Goal: Obtain resource: Download file/media

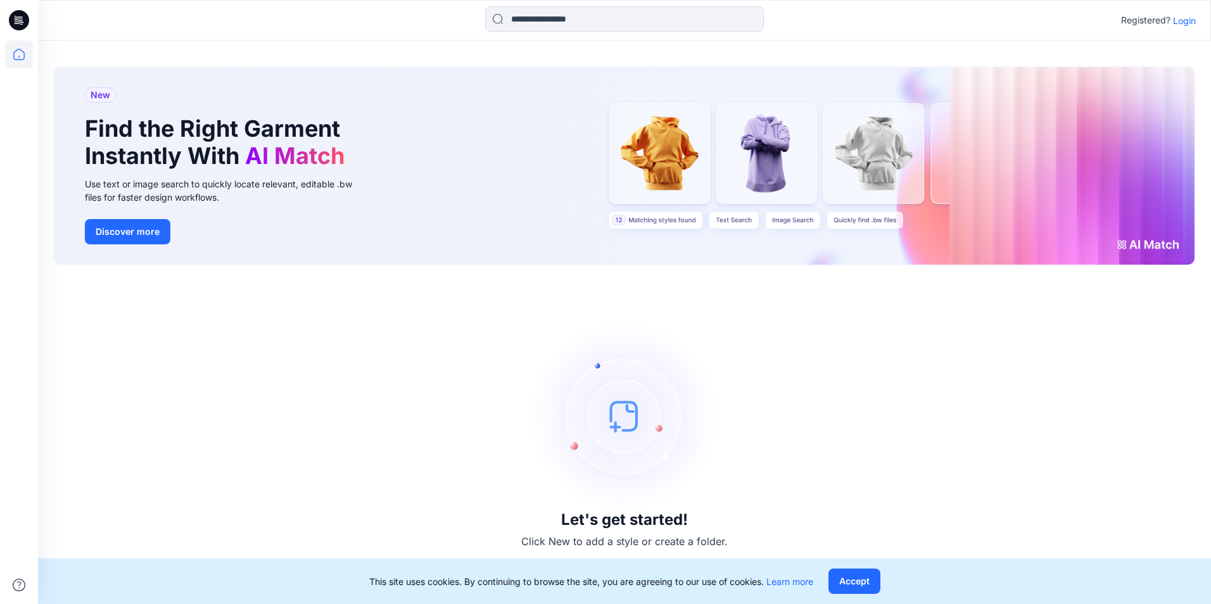
click at [1190, 19] on p "Login" at bounding box center [1184, 20] width 23 height 13
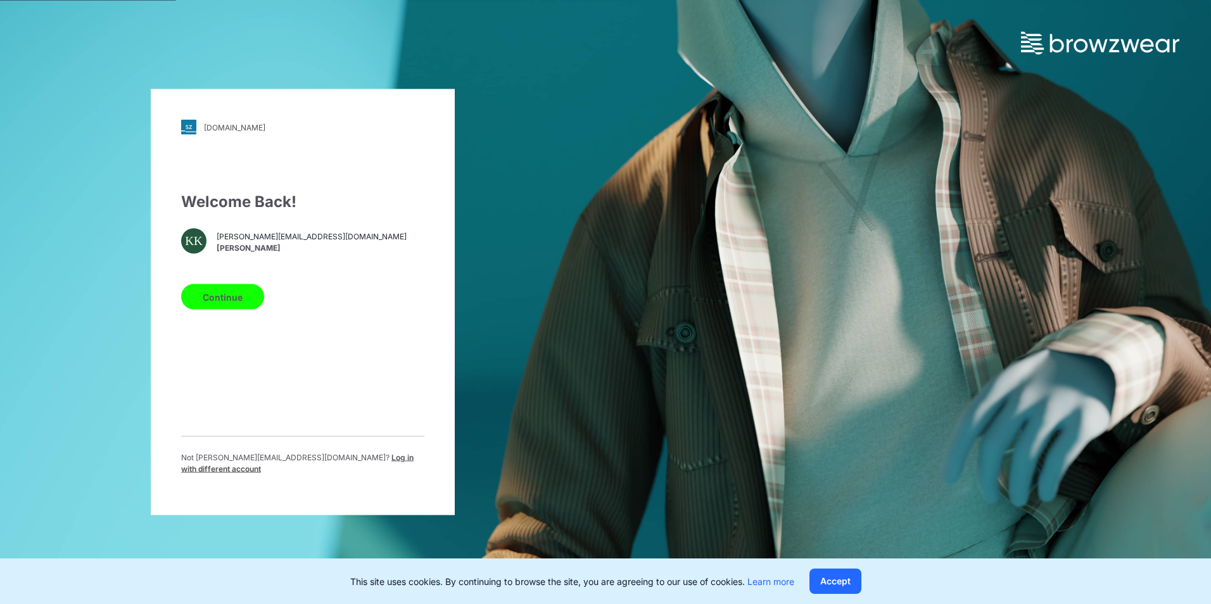
click at [241, 299] on button "Continue" at bounding box center [222, 296] width 83 height 25
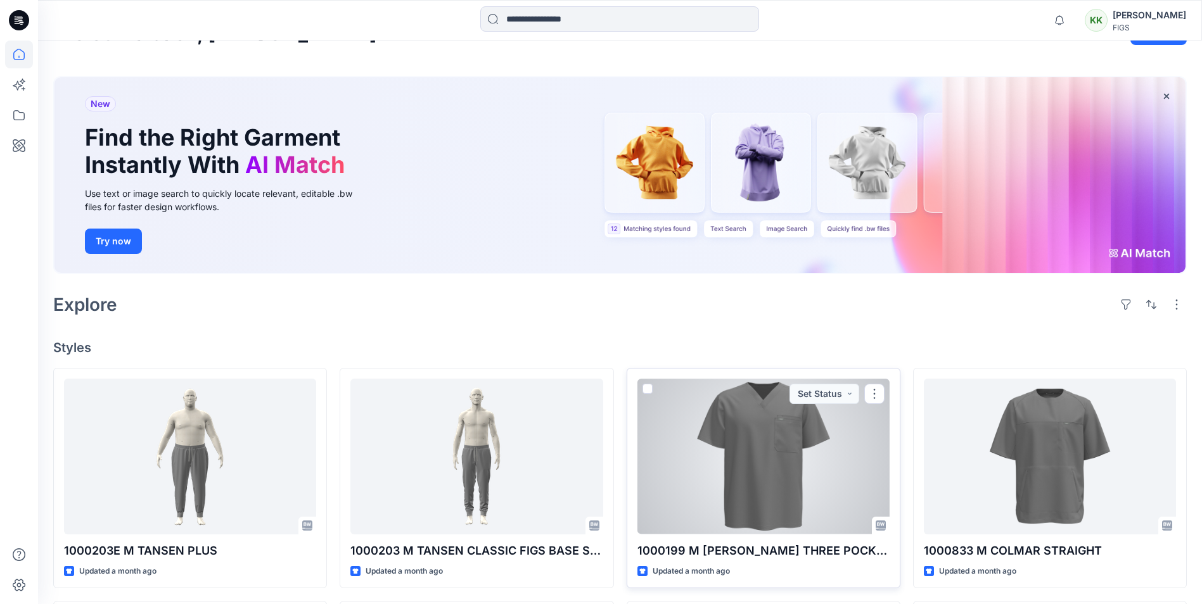
scroll to position [127, 0]
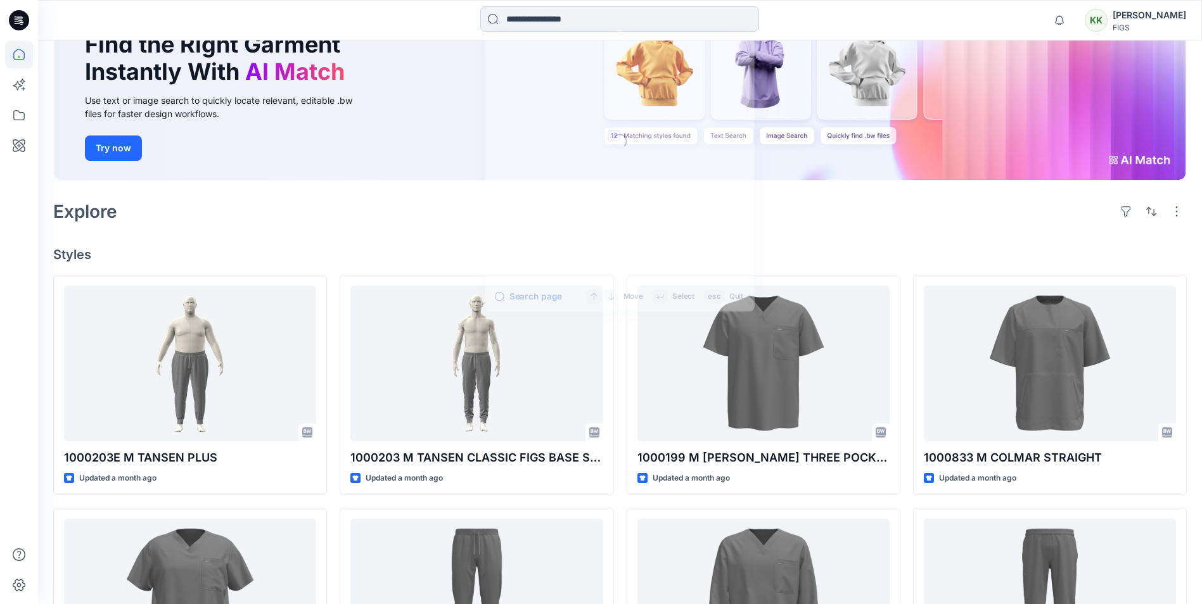
click at [518, 24] on input at bounding box center [619, 18] width 279 height 25
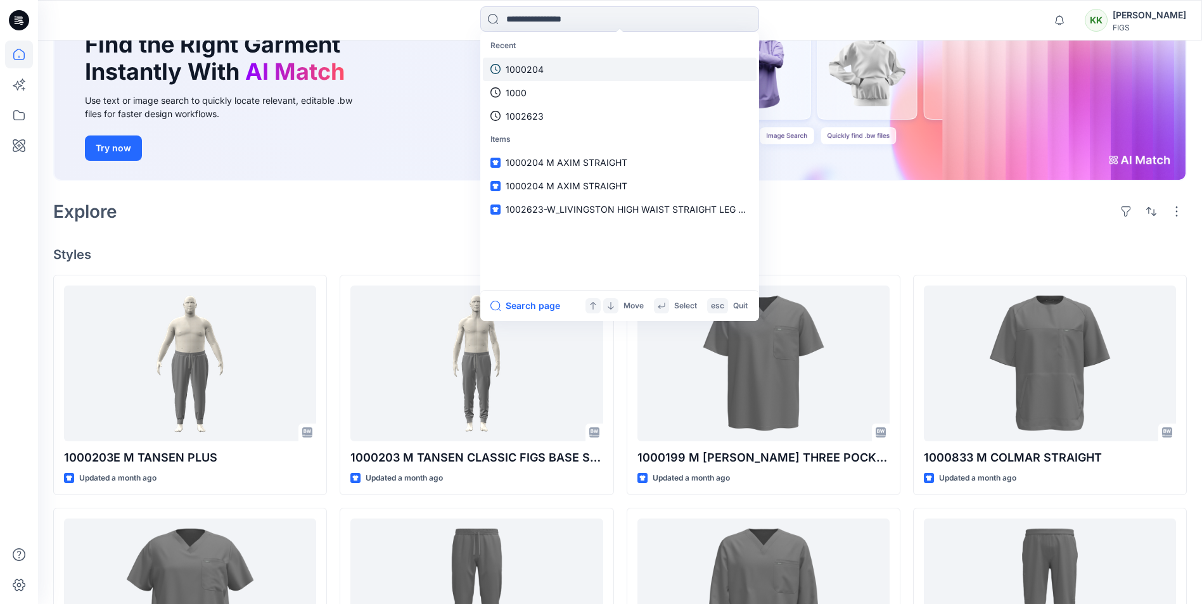
click at [516, 68] on p "1000204" at bounding box center [525, 69] width 38 height 13
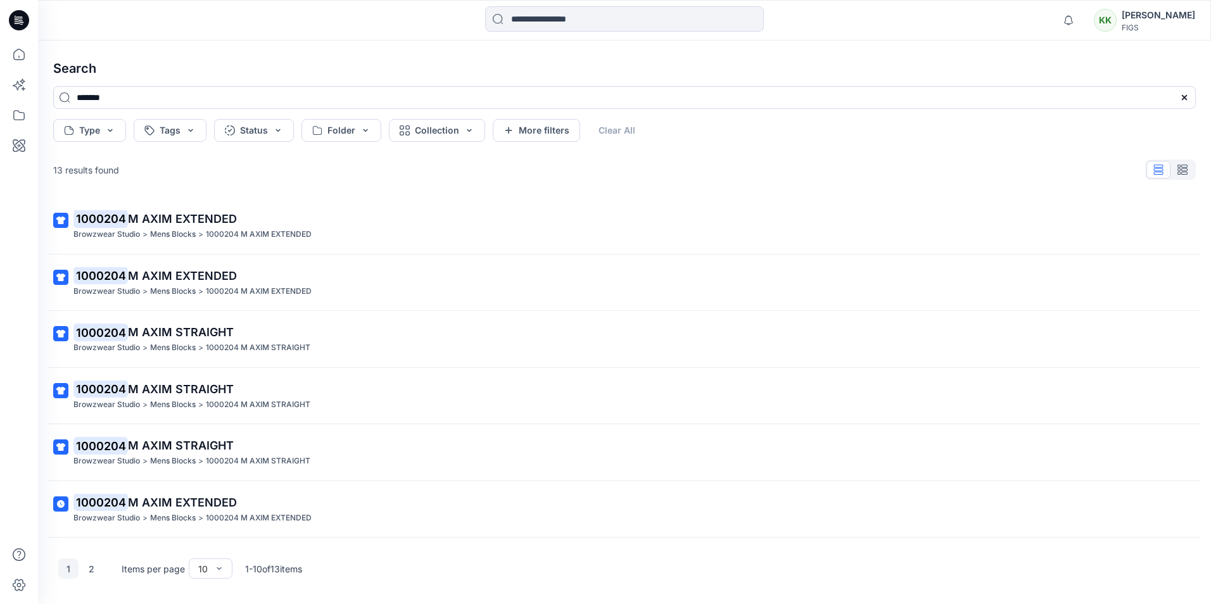
click at [198, 396] on p "1000204 M AXIM STRAIGHT" at bounding box center [623, 390] width 1100 height 18
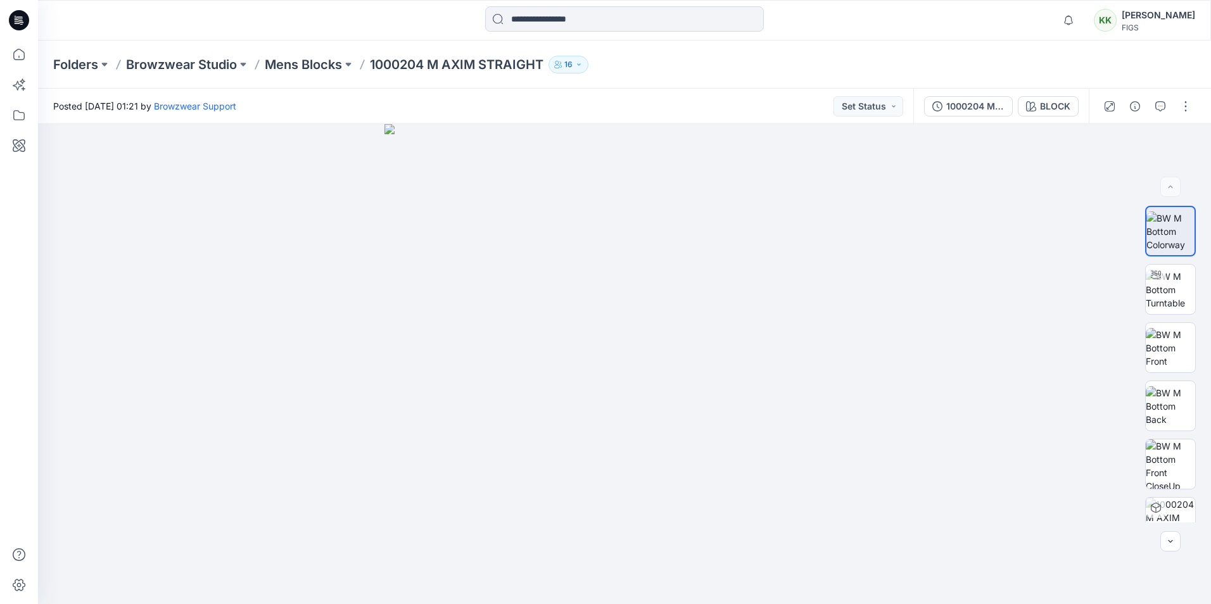
click at [438, 66] on p "1000204 M AXIM STRAIGHT" at bounding box center [457, 65] width 174 height 18
click at [611, 24] on input at bounding box center [624, 18] width 279 height 25
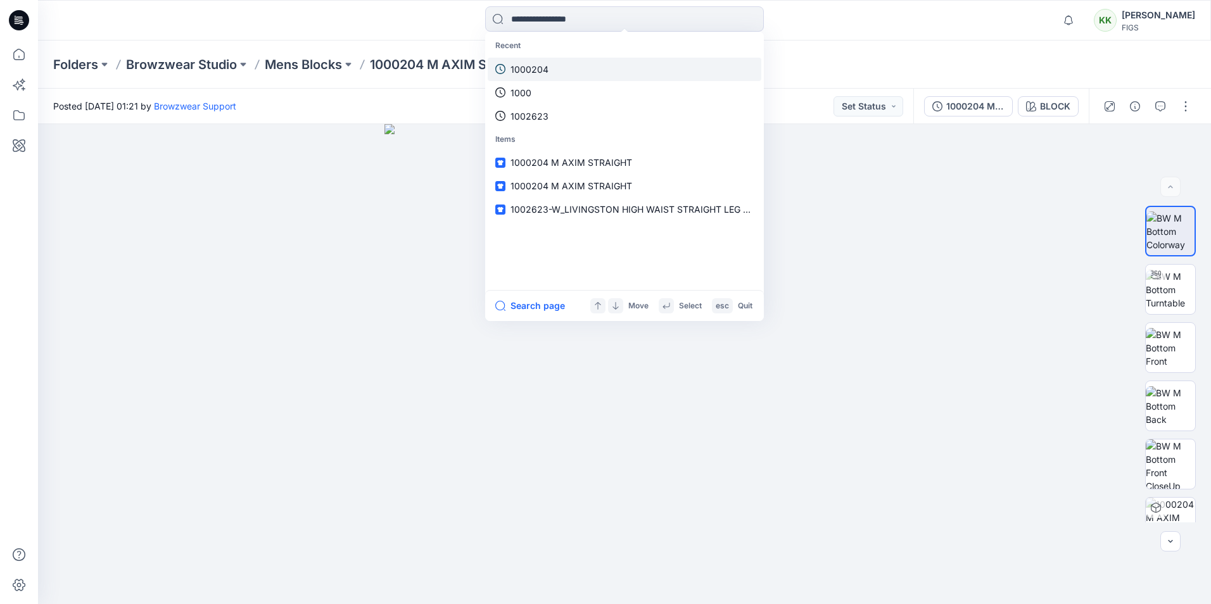
click at [537, 71] on p "1000204" at bounding box center [530, 69] width 38 height 13
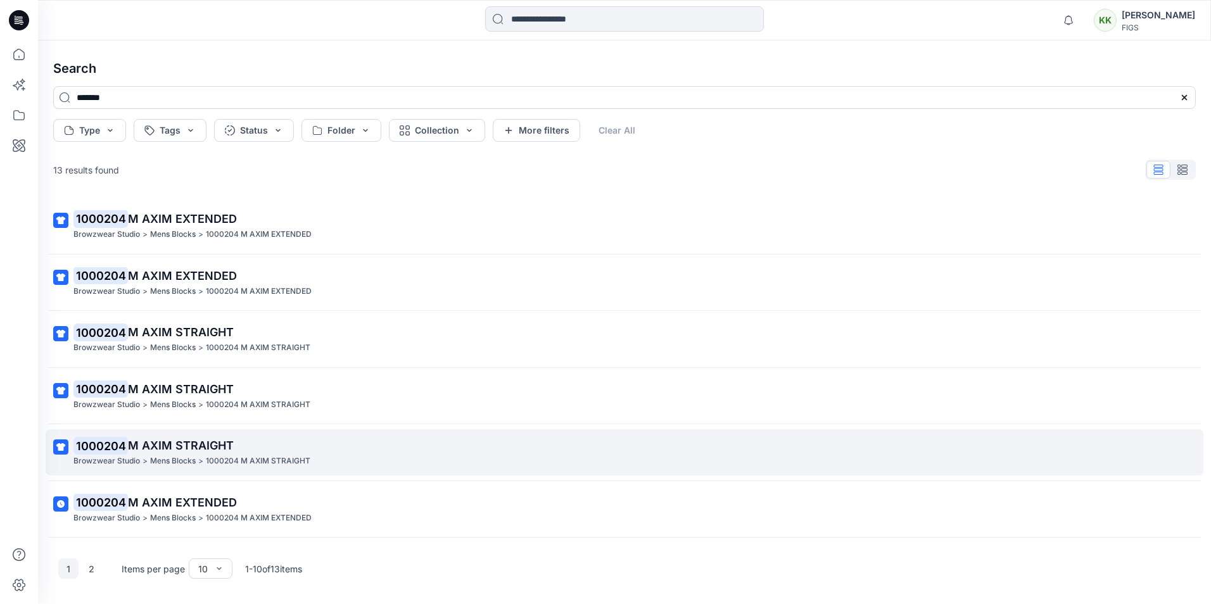
click at [156, 459] on p "Mens Blocks" at bounding box center [173, 461] width 46 height 13
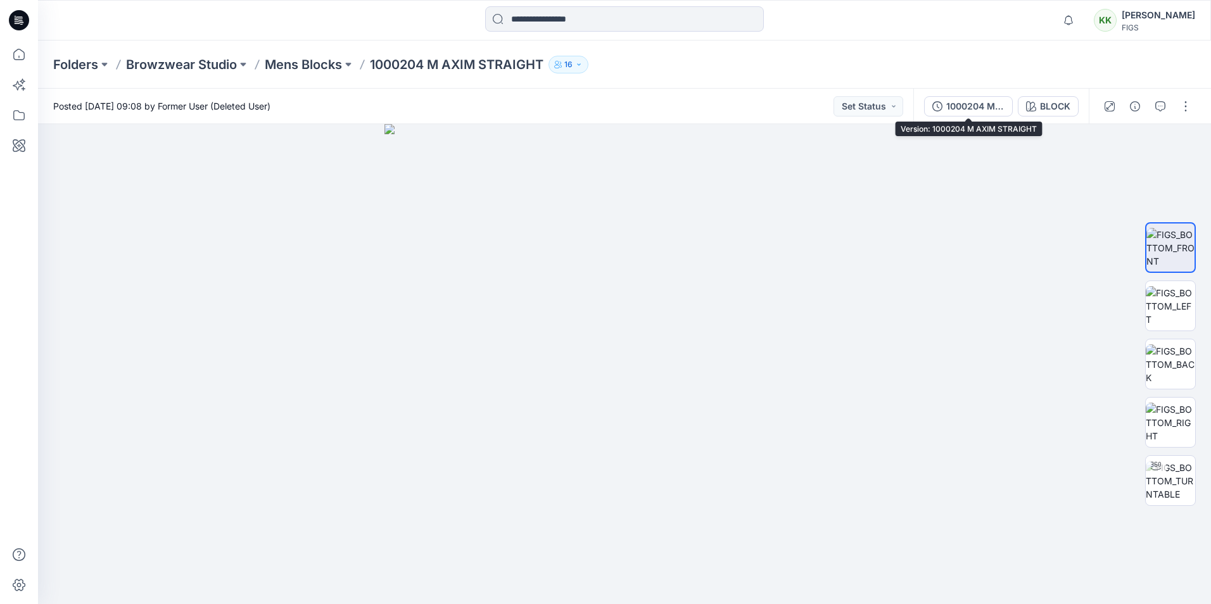
click at [971, 107] on div "1000204 M AXIM STRAIGHT" at bounding box center [976, 106] width 58 height 14
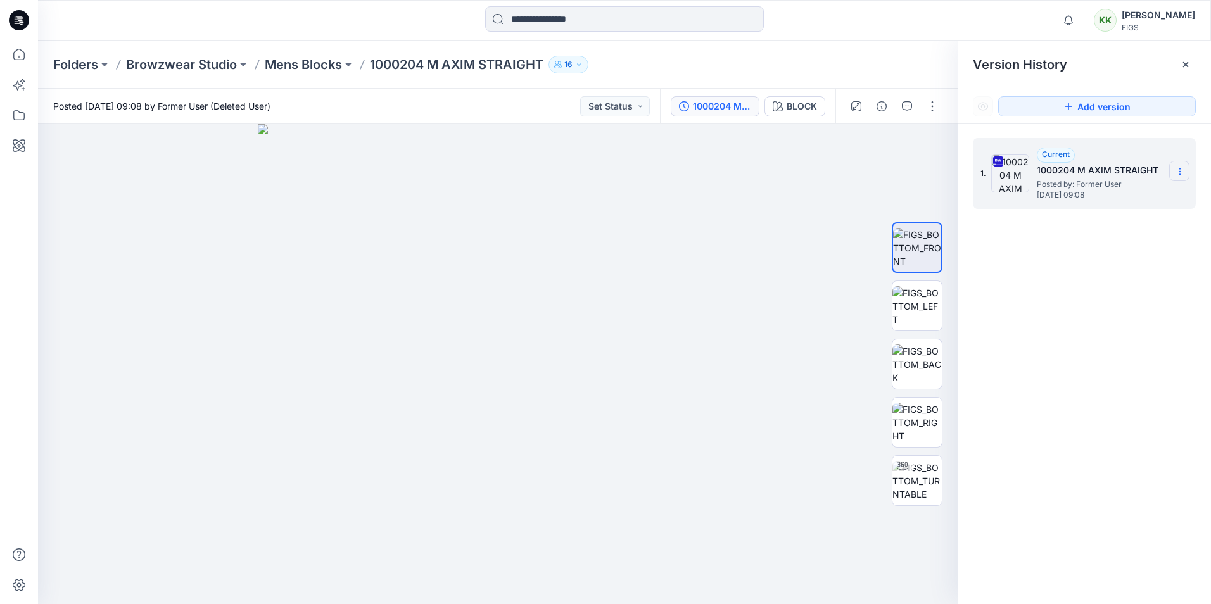
click at [1179, 172] on icon at bounding box center [1180, 172] width 10 height 10
click at [1126, 196] on span "Download Source BW File" at bounding box center [1116, 196] width 106 height 15
click at [919, 246] on img at bounding box center [917, 248] width 48 height 40
click at [936, 147] on button "button" at bounding box center [930, 145] width 23 height 23
click at [923, 303] on img at bounding box center [917, 306] width 49 height 40
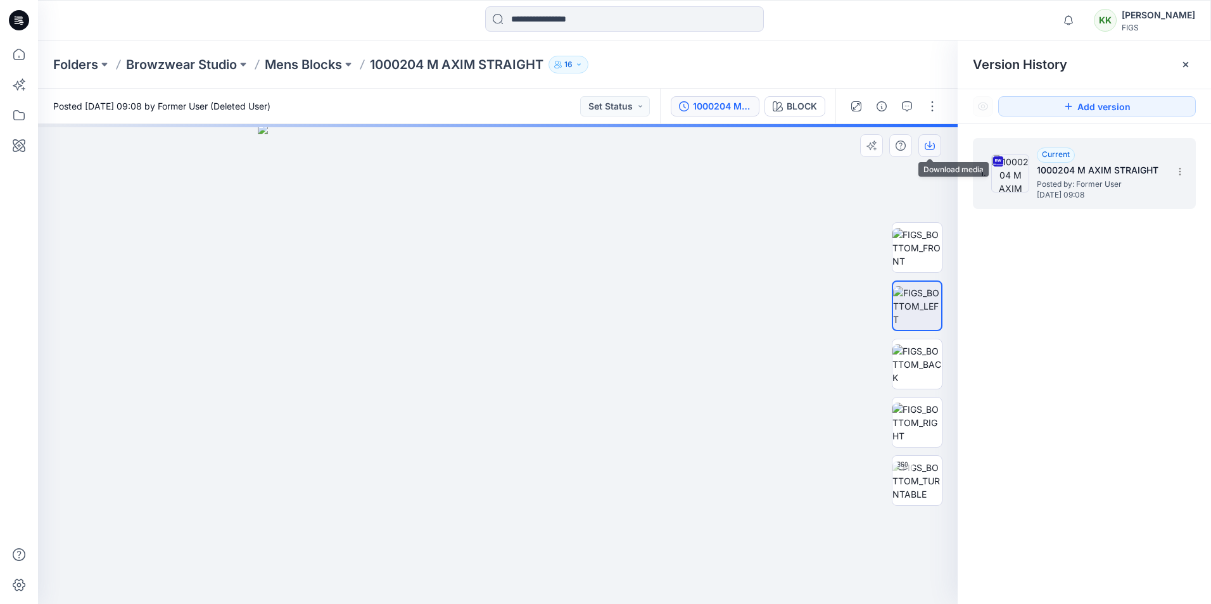
click at [931, 146] on icon "button" at bounding box center [930, 144] width 5 height 6
drag, startPoint x: 910, startPoint y: 366, endPoint x: 935, endPoint y: 250, distance: 118.5
click at [910, 366] on img at bounding box center [917, 365] width 49 height 40
click at [930, 146] on icon "button" at bounding box center [930, 144] width 5 height 6
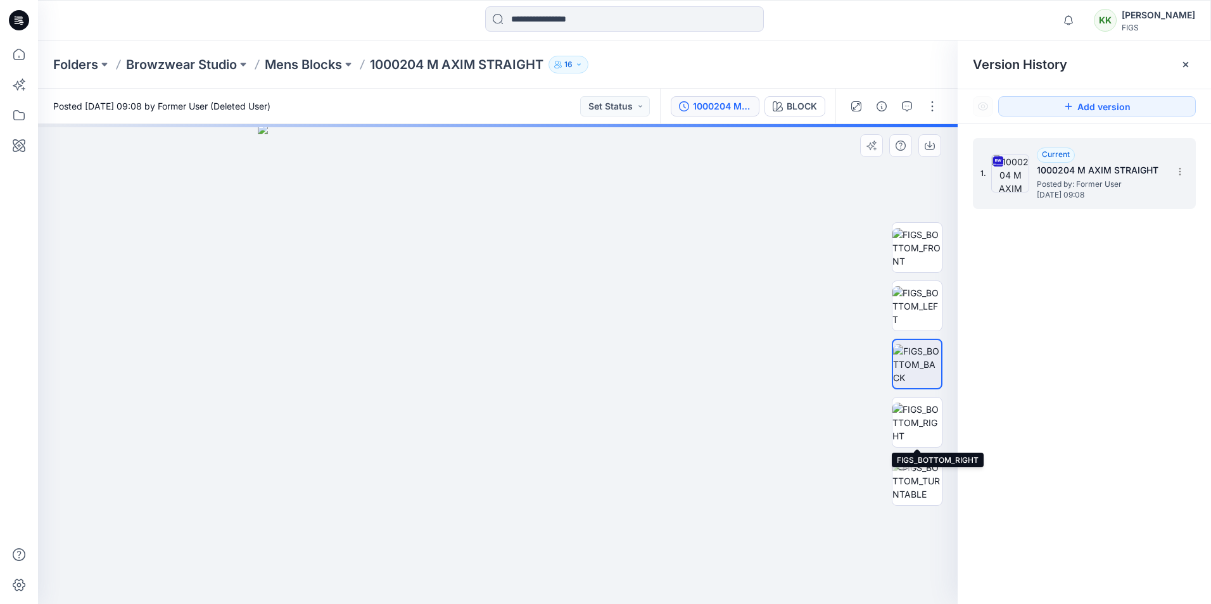
click at [920, 428] on img at bounding box center [917, 423] width 49 height 40
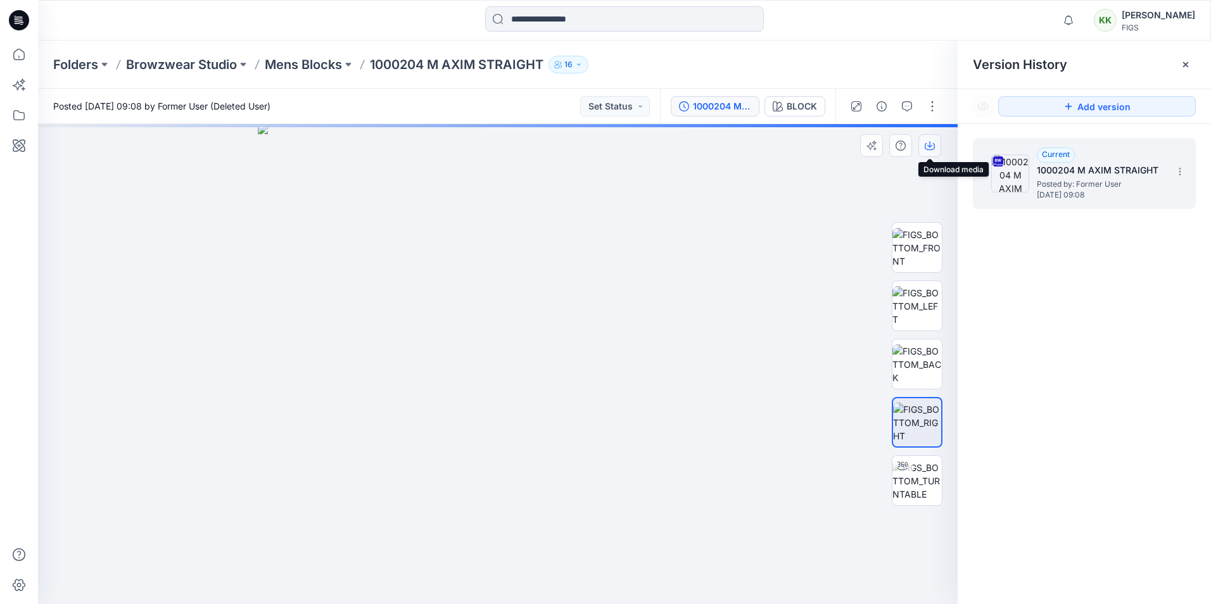
click at [929, 148] on icon "button" at bounding box center [930, 146] width 10 height 10
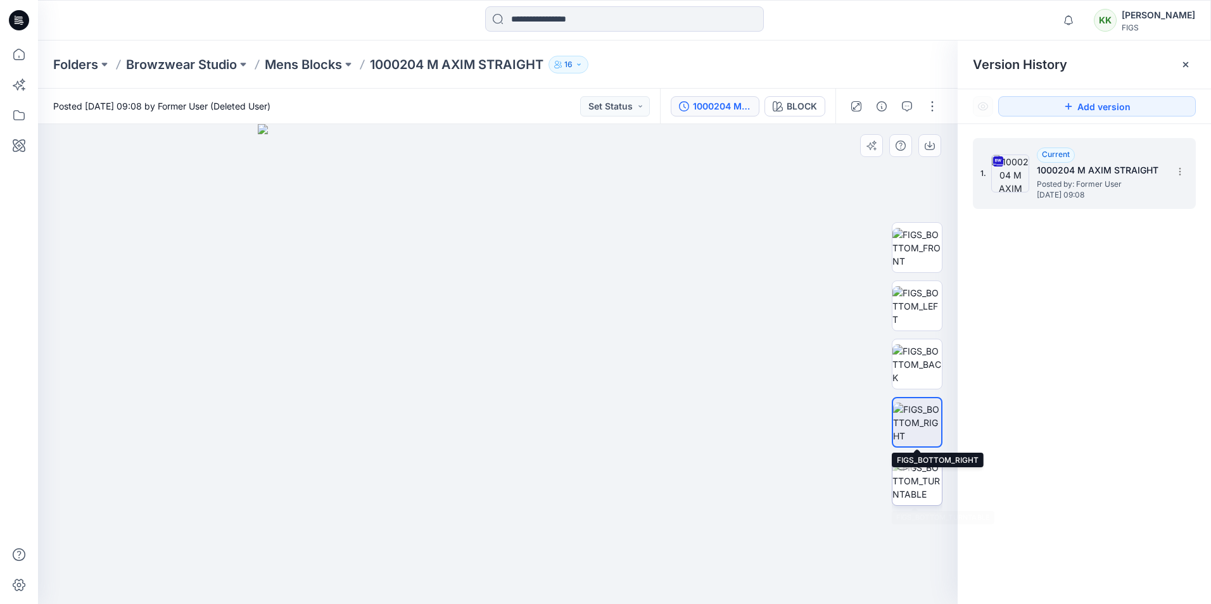
click at [922, 475] on img at bounding box center [917, 481] width 49 height 40
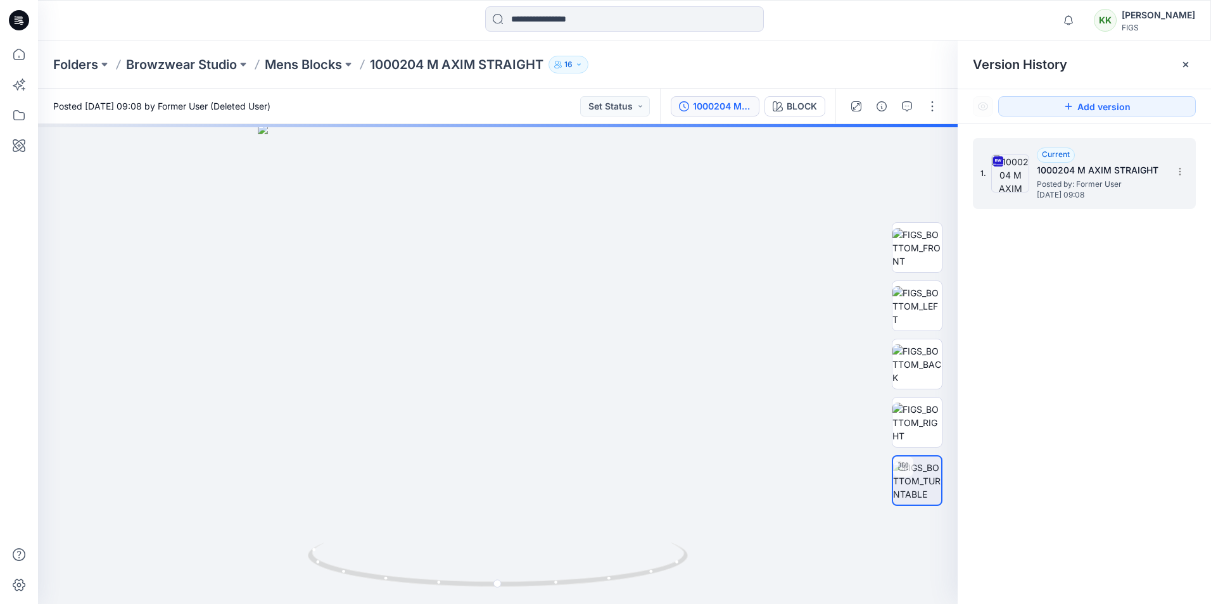
drag, startPoint x: 916, startPoint y: 475, endPoint x: 1080, endPoint y: 525, distance: 171.4
click at [1047, 518] on div "1. Current 1000204 M AXIM STRAIGHT Posted by: Former User [DATE] 09:08" at bounding box center [1084, 373] width 253 height 499
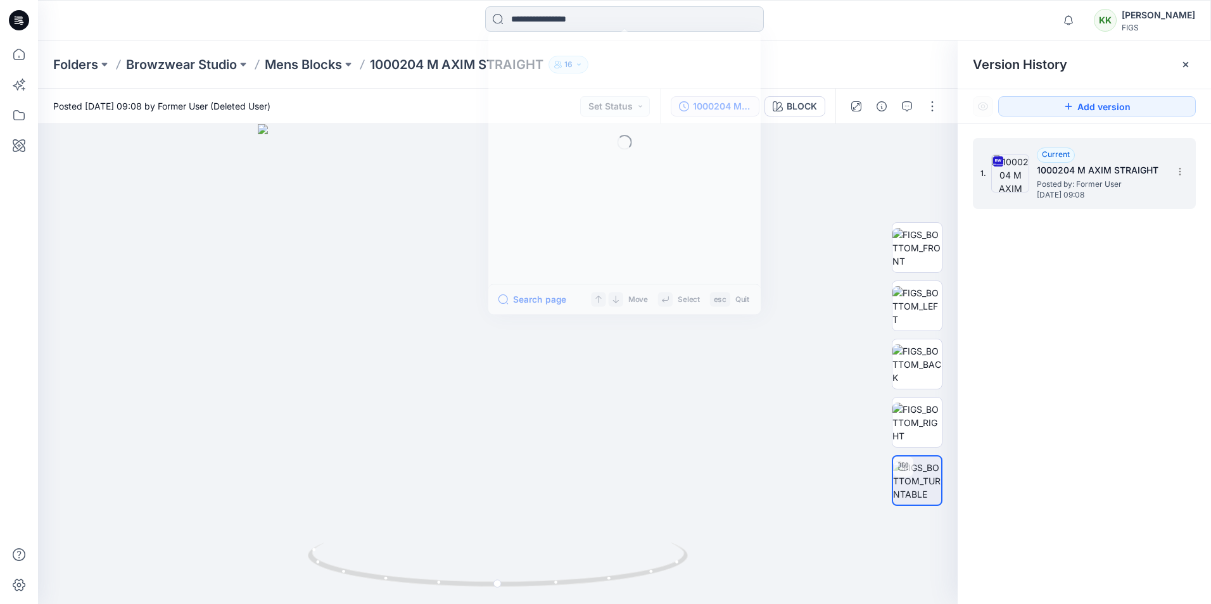
click at [509, 23] on input at bounding box center [624, 18] width 279 height 25
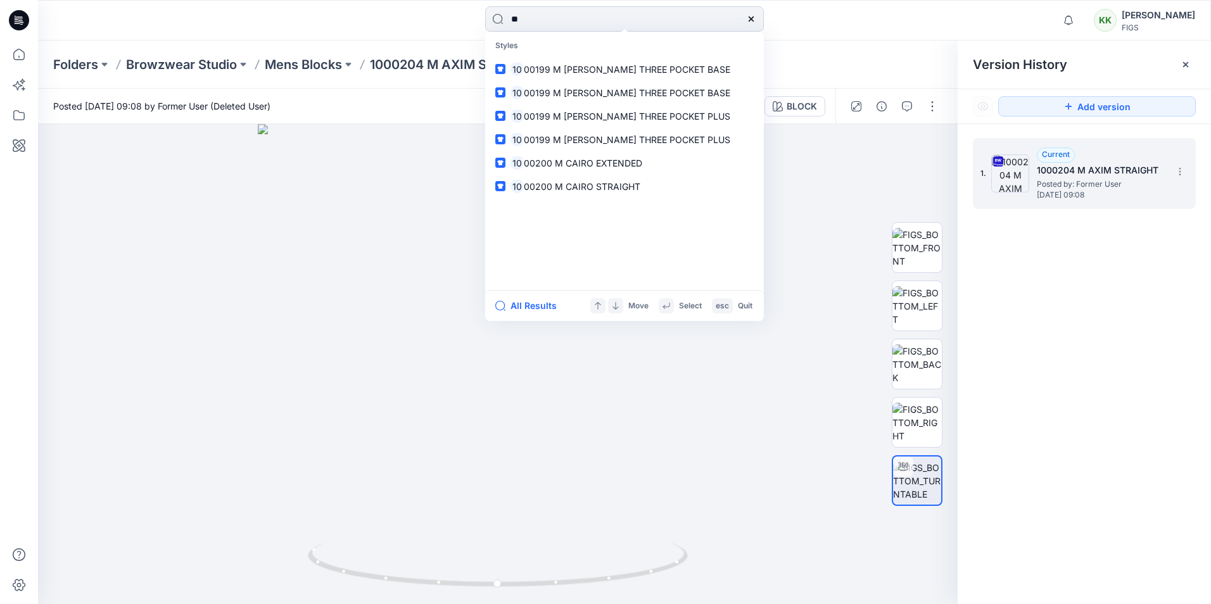
type input "*"
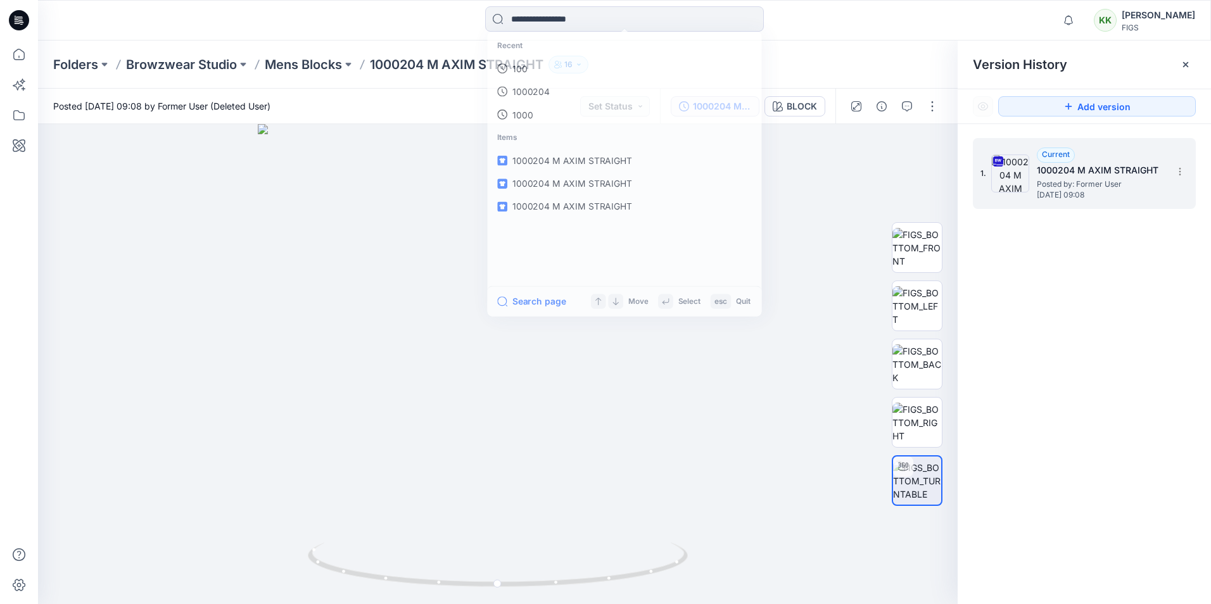
drag, startPoint x: 435, startPoint y: 40, endPoint x: 459, endPoint y: 17, distance: 33.2
click at [431, 23] on div "Recent 100 1000204 1000 Items 1000204 M AXIM STRAIGHT 1000204 M AXIM STRAIGHT 1…" at bounding box center [624, 20] width 1173 height 41
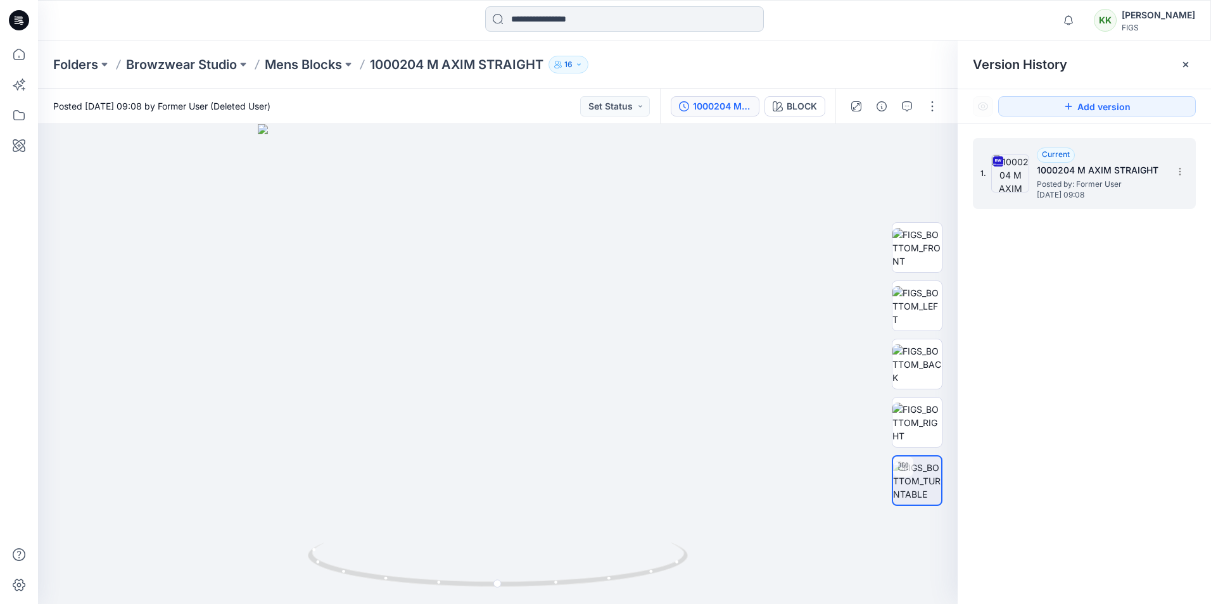
click at [512, 21] on input at bounding box center [624, 18] width 279 height 25
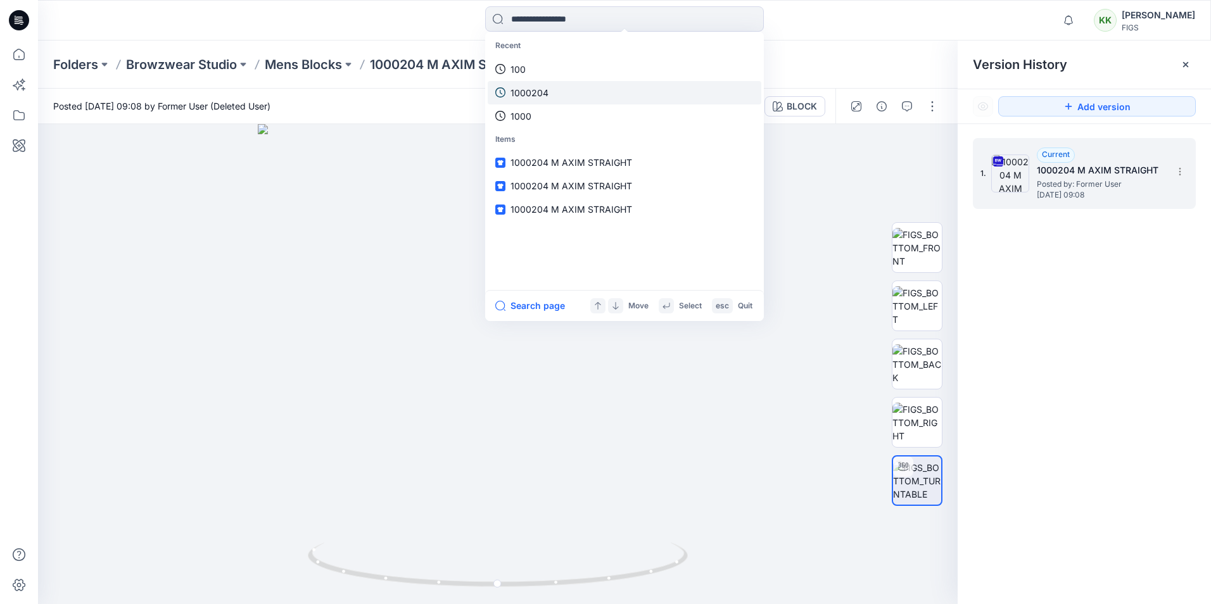
click at [516, 93] on p "1000204" at bounding box center [530, 92] width 38 height 13
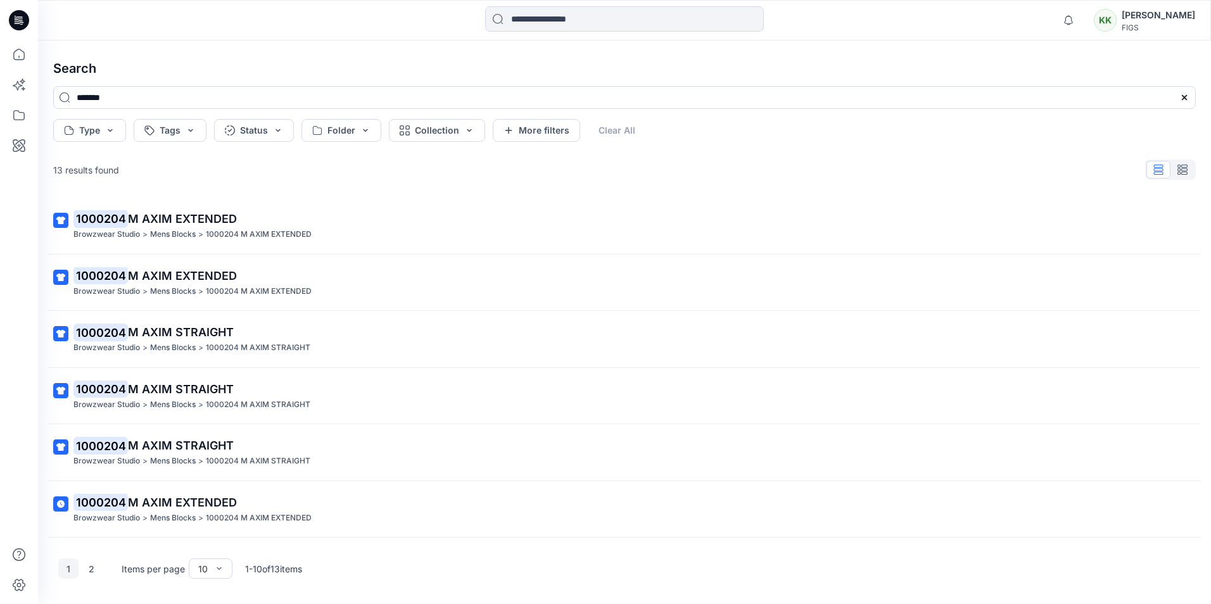
click at [189, 515] on p "Mens Blocks" at bounding box center [173, 518] width 46 height 13
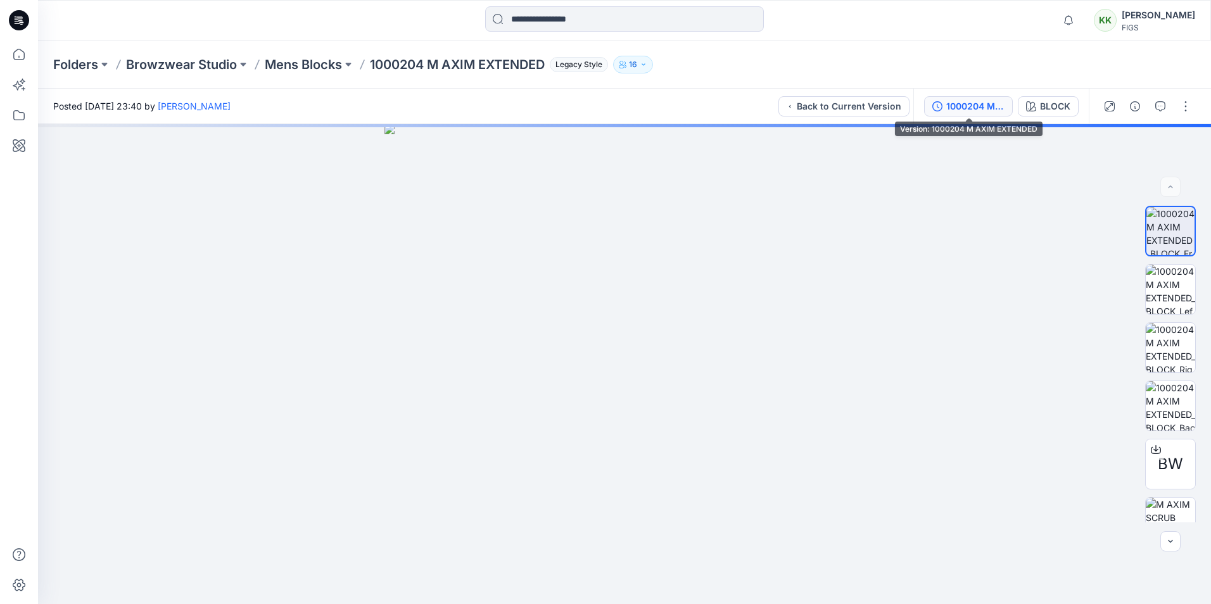
click at [967, 105] on div "1000204 M AXIM EXTENDED" at bounding box center [976, 106] width 58 height 14
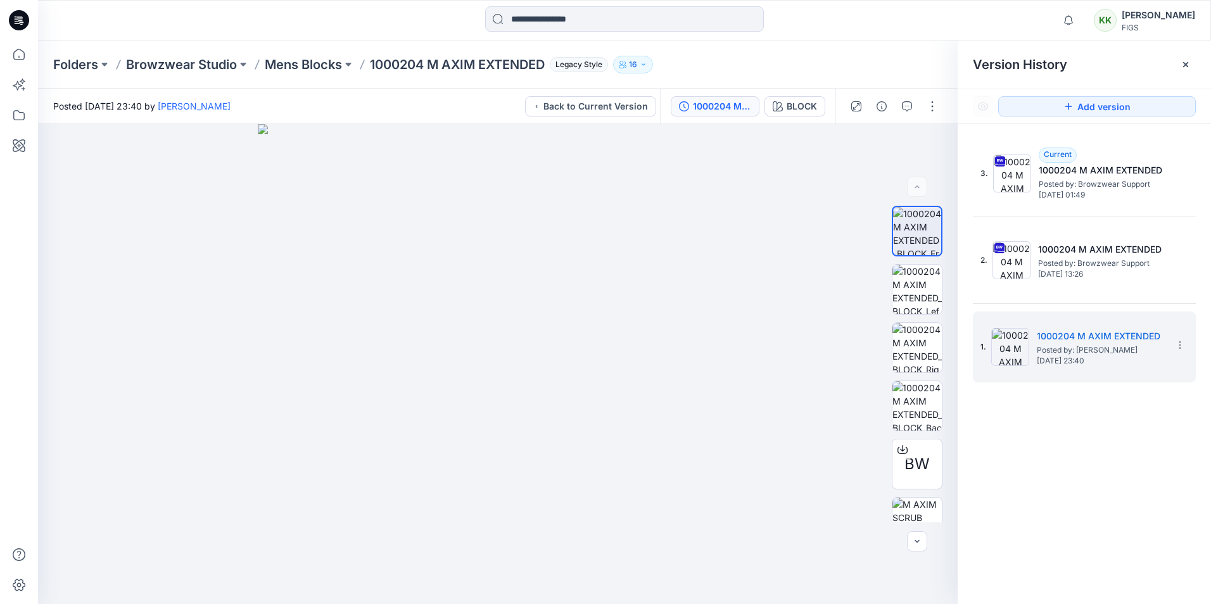
click at [1098, 454] on div "3. Current 1000204 M AXIM EXTENDED Posted by: Browzwear Support [DATE] 01:49 2.…" at bounding box center [1084, 373] width 253 height 499
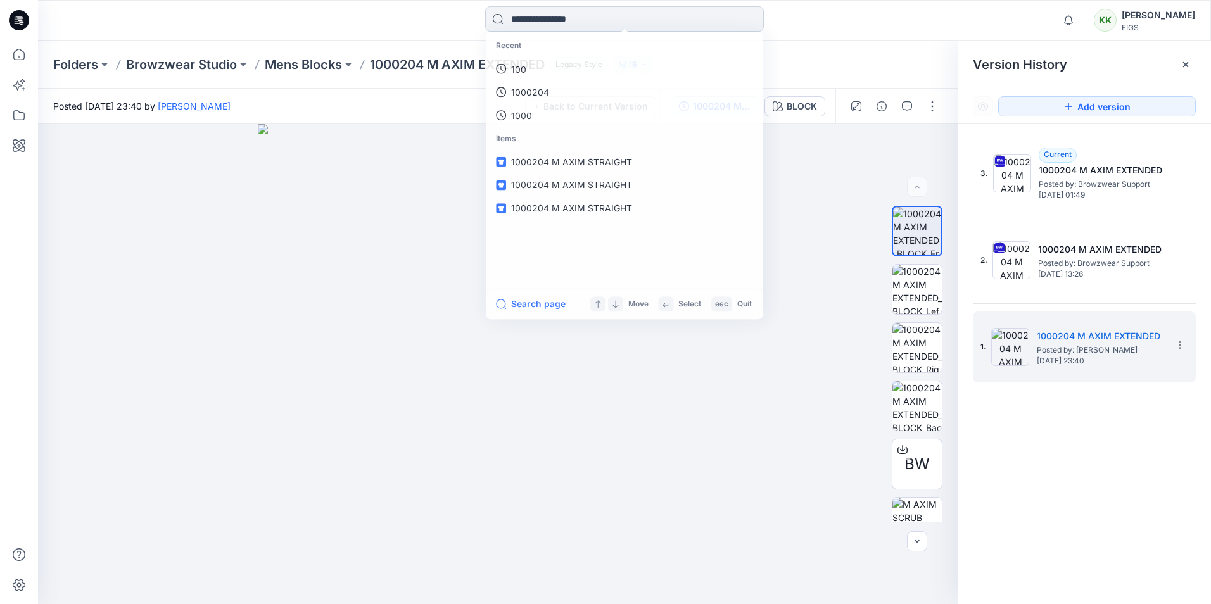
click at [533, 15] on input at bounding box center [624, 18] width 279 height 25
click at [526, 89] on link "100" at bounding box center [625, 92] width 274 height 23
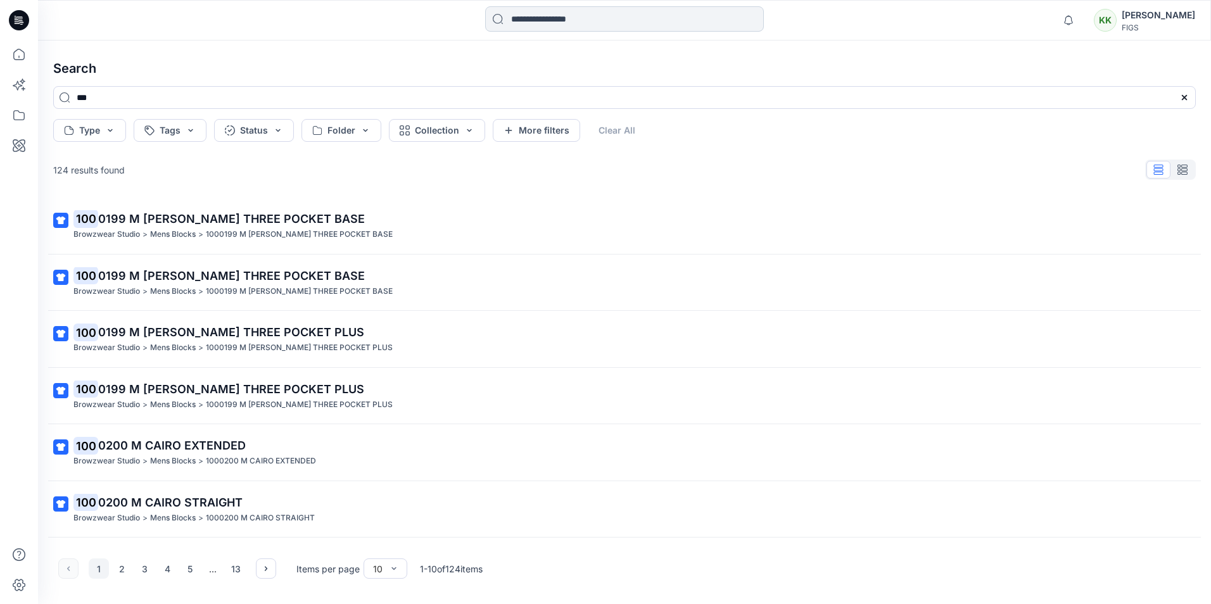
click at [543, 20] on input at bounding box center [624, 18] width 279 height 25
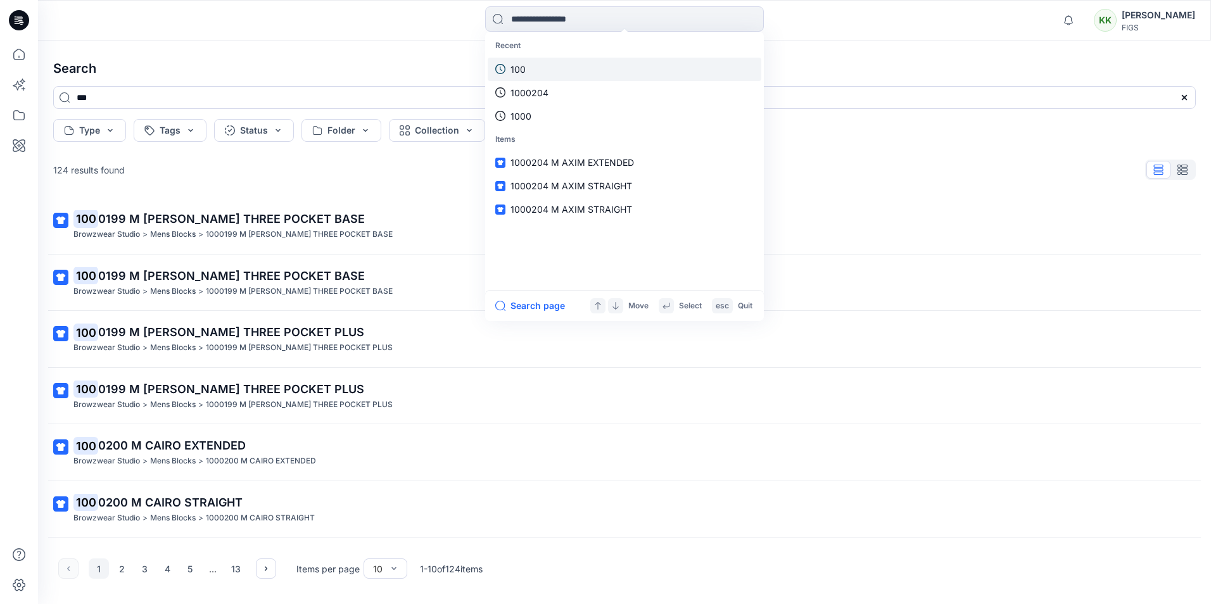
click at [544, 65] on link "100" at bounding box center [625, 69] width 274 height 23
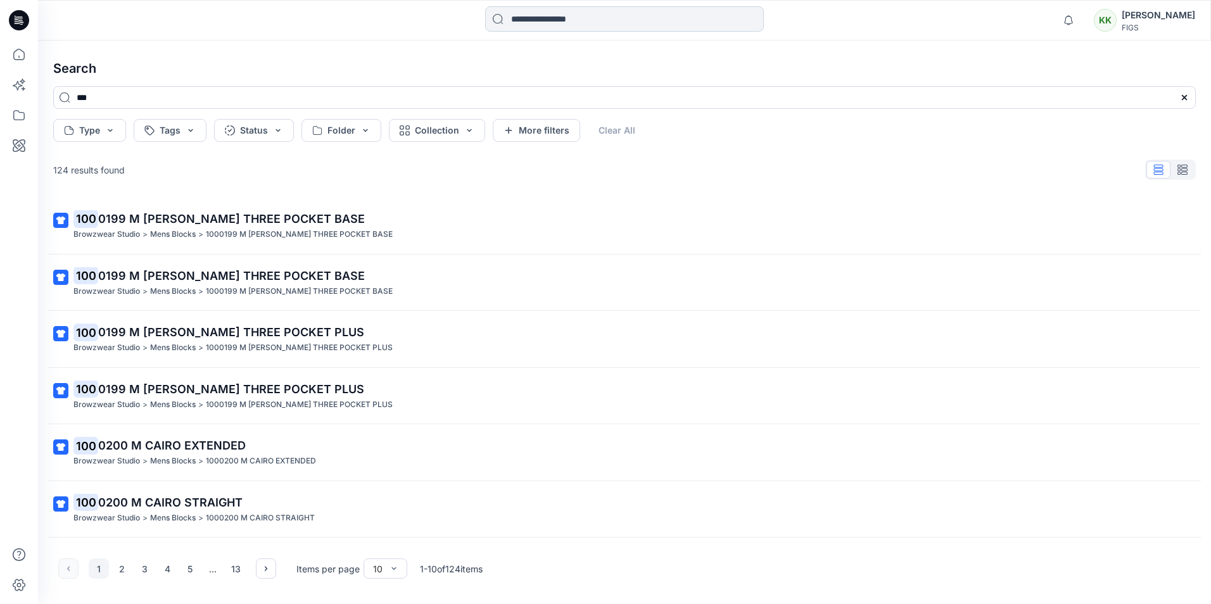
click at [539, 23] on input at bounding box center [624, 18] width 279 height 25
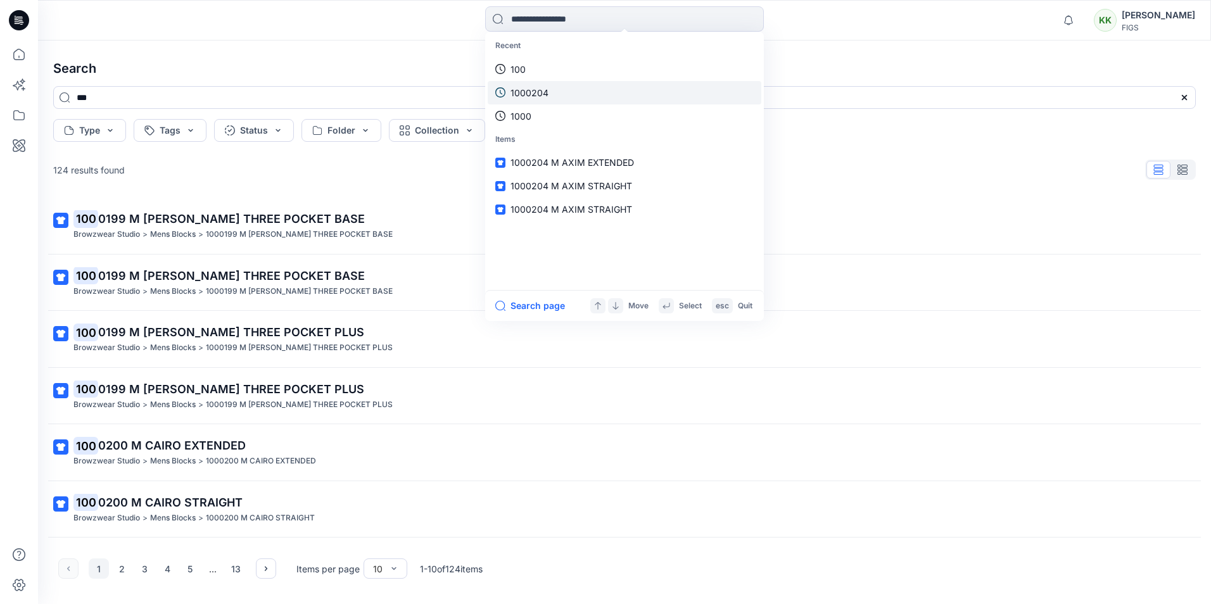
drag, startPoint x: 716, startPoint y: 68, endPoint x: 549, endPoint y: 96, distance: 169.6
click at [549, 96] on link "1000204" at bounding box center [625, 92] width 274 height 23
type input "*******"
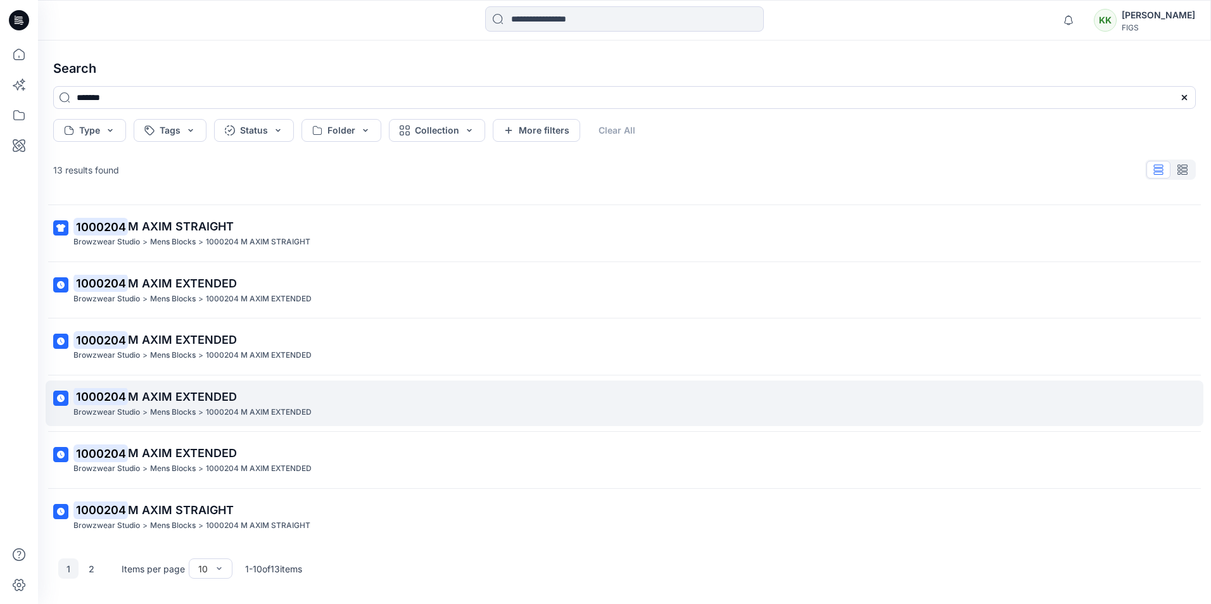
scroll to position [221, 0]
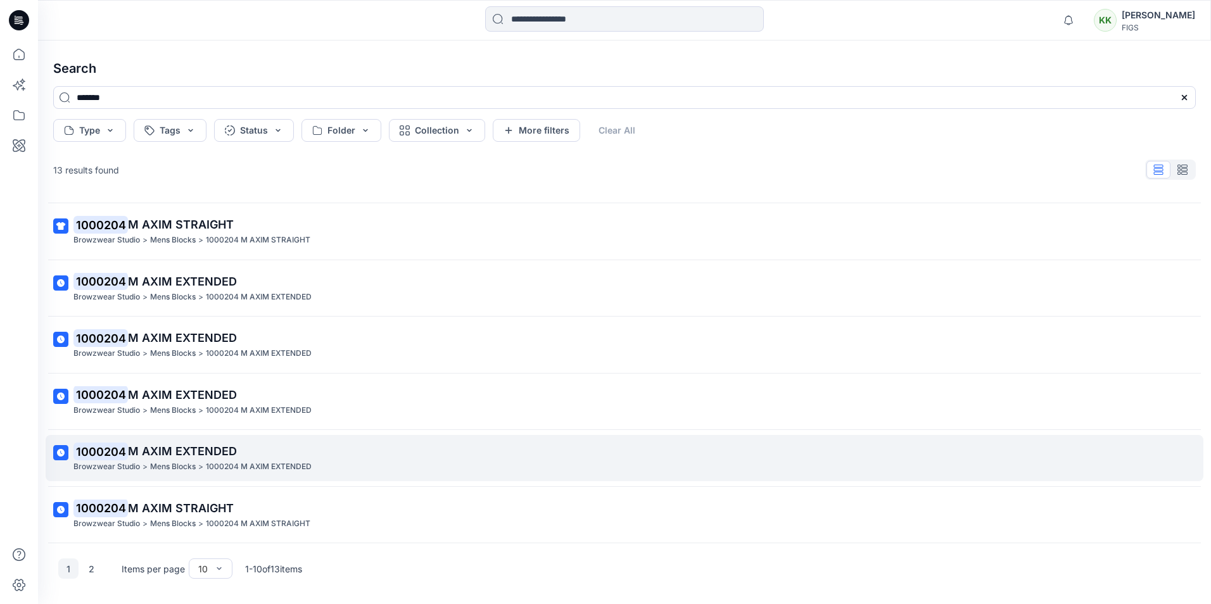
click at [154, 464] on p "Mens Blocks" at bounding box center [173, 467] width 46 height 13
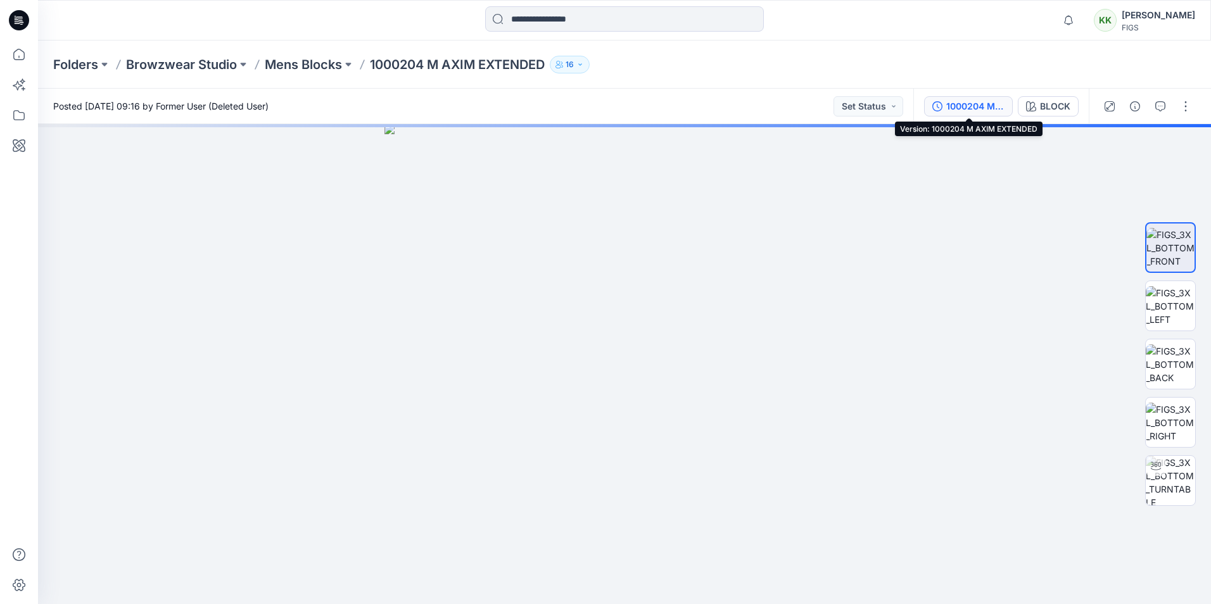
click at [966, 104] on div "1000204 M AXIM EXTENDED" at bounding box center [976, 106] width 58 height 14
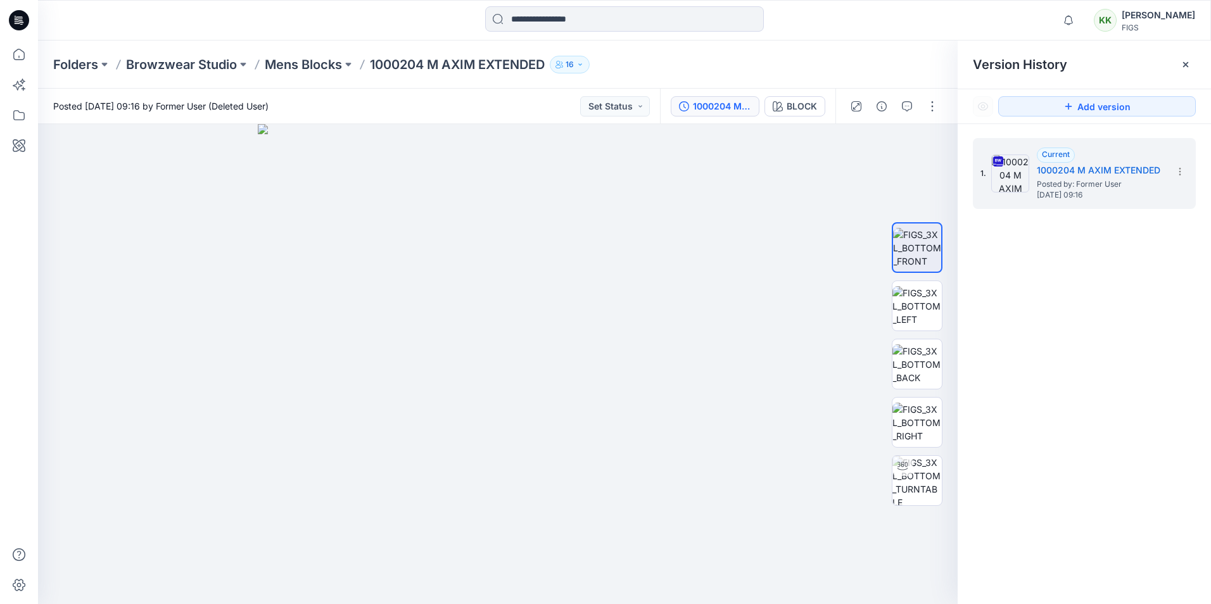
click at [1145, 300] on div "1. Current 1000204 M AXIM EXTENDED Posted by: Former User [DATE] 09:16" at bounding box center [1084, 373] width 253 height 499
click at [1177, 174] on icon at bounding box center [1180, 172] width 10 height 10
click at [1097, 197] on span "Download Source BW File" at bounding box center [1116, 196] width 106 height 15
click at [1119, 480] on div "1. Current 1000204 M AXIM EXTENDED Posted by: Former User [DATE] 09:16" at bounding box center [1084, 373] width 253 height 499
click at [928, 143] on icon "button" at bounding box center [930, 146] width 10 height 10
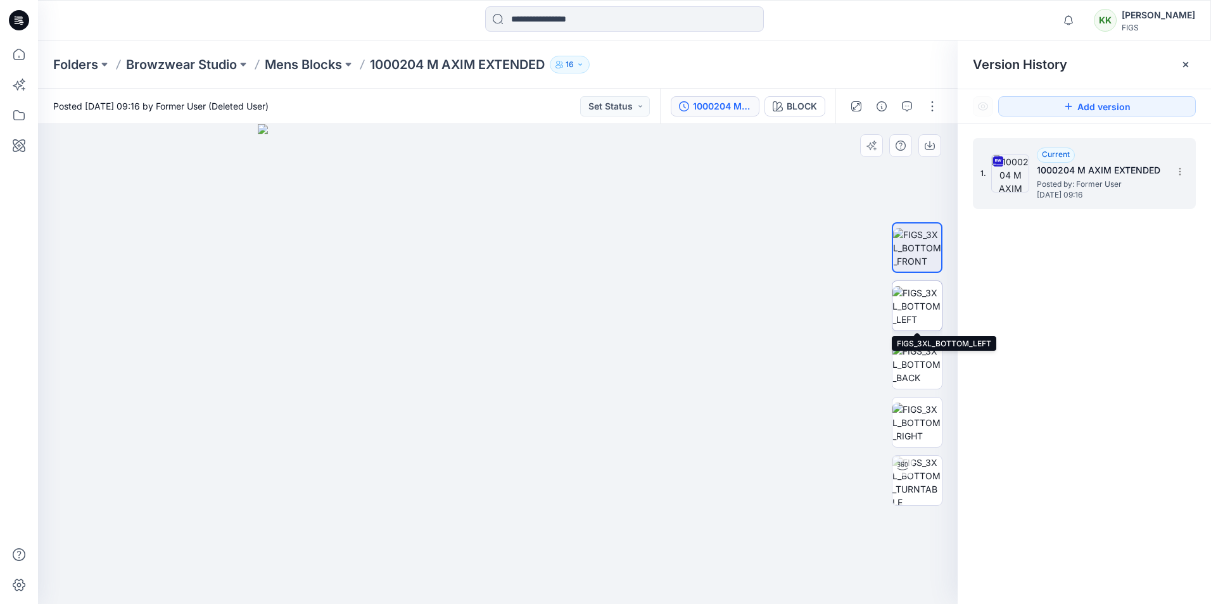
click at [916, 309] on img at bounding box center [917, 306] width 49 height 40
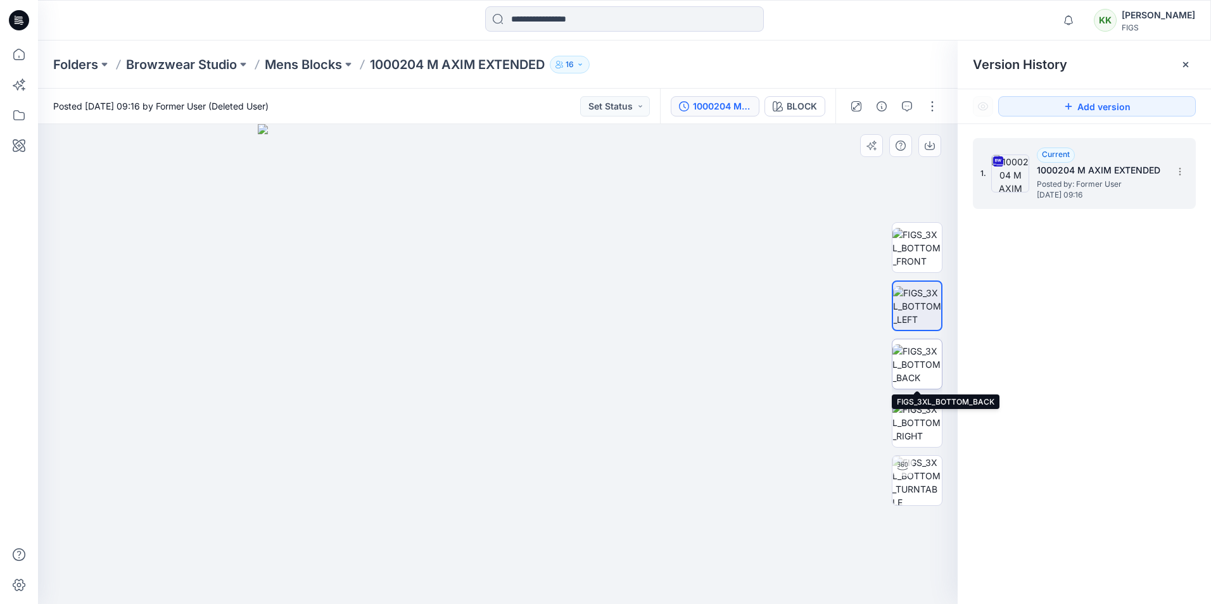
drag, startPoint x: 912, startPoint y: 362, endPoint x: 929, endPoint y: 383, distance: 27.1
click at [912, 362] on img at bounding box center [917, 365] width 49 height 40
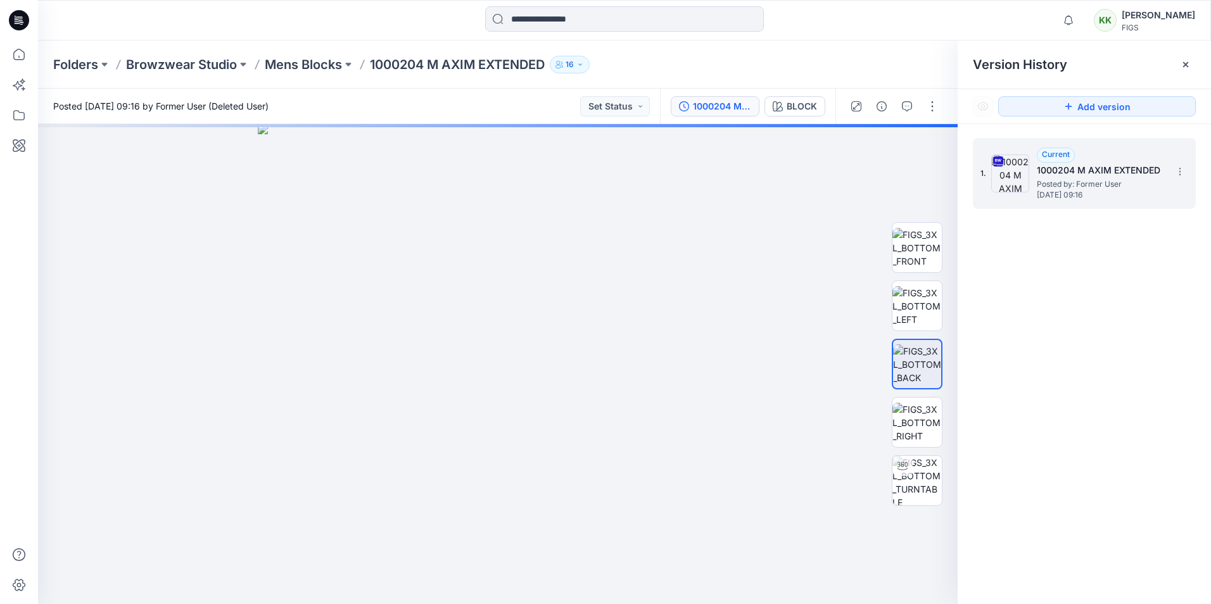
click at [1074, 499] on div "1. Current 1000204 M AXIM EXTENDED Posted by: Former User [DATE] 09:16" at bounding box center [1084, 373] width 253 height 499
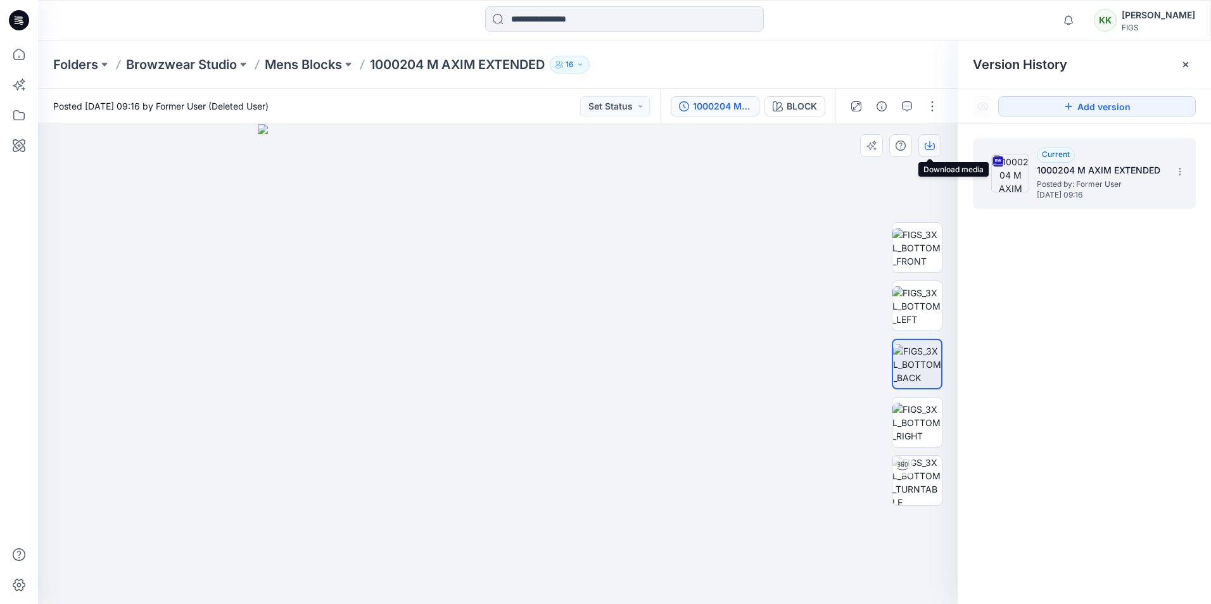
click at [927, 142] on icon "button" at bounding box center [930, 146] width 10 height 10
click at [910, 424] on img at bounding box center [917, 423] width 49 height 40
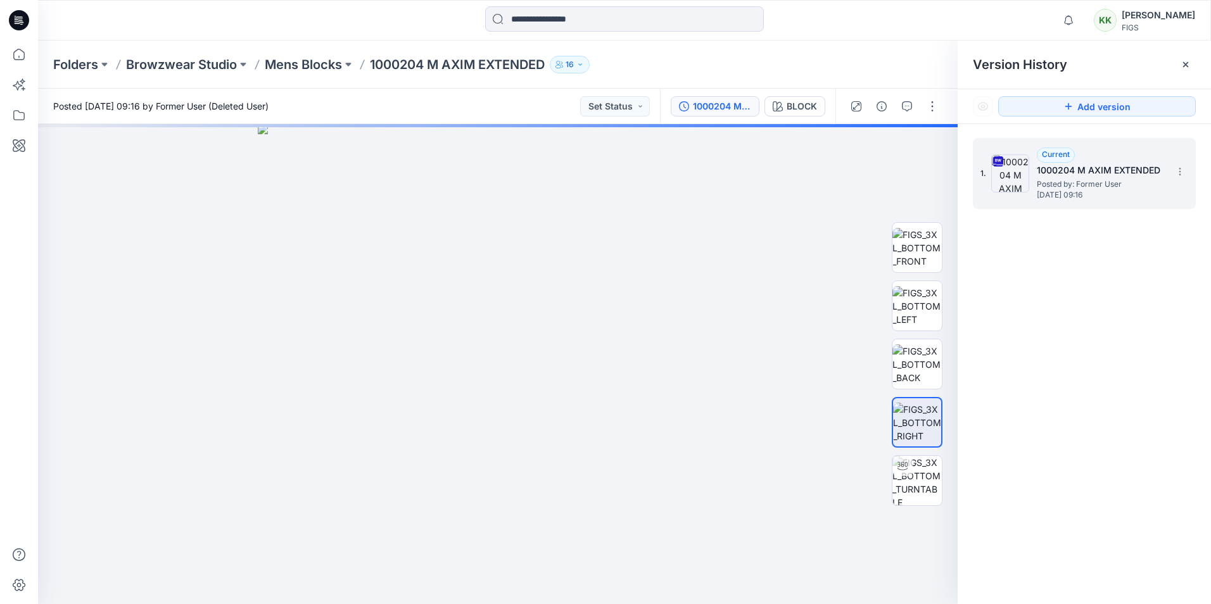
click at [1061, 507] on div "1. Current 1000204 M AXIM EXTENDED Posted by: Former User [DATE] 09:16" at bounding box center [1084, 373] width 253 height 499
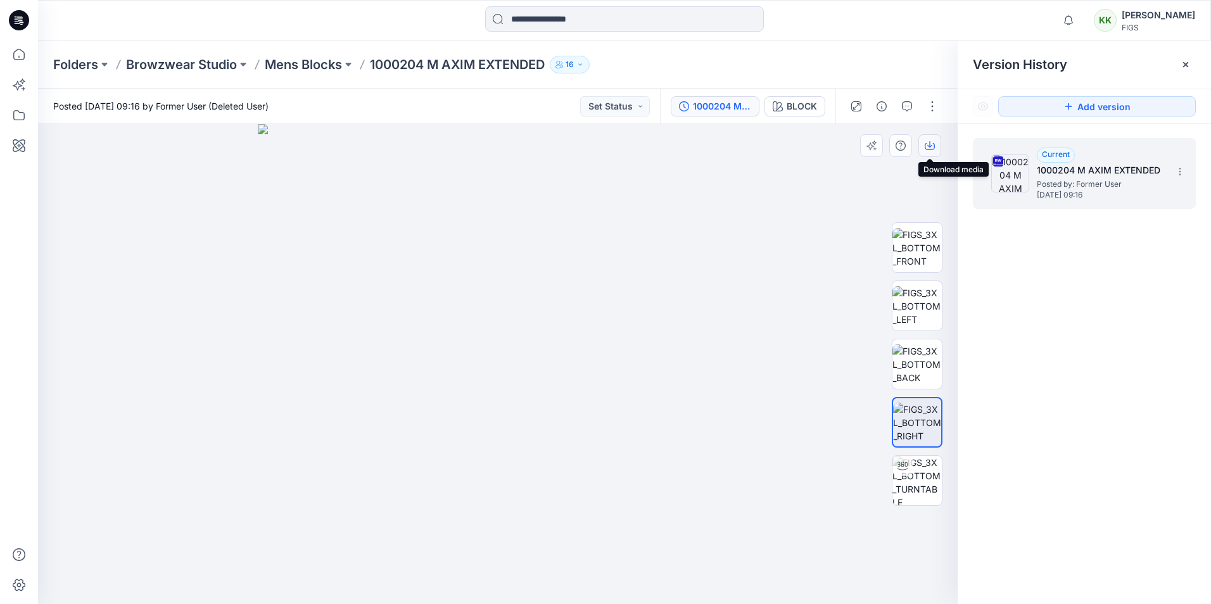
click at [931, 143] on icon "button" at bounding box center [930, 146] width 10 height 10
click at [1044, 493] on div "1. Current 1000204 M AXIM EXTENDED Posted by: Former User [DATE] 09:16" at bounding box center [1084, 373] width 253 height 499
click at [917, 312] on img at bounding box center [917, 306] width 49 height 40
click at [927, 144] on icon "button" at bounding box center [930, 146] width 10 height 10
